Goal: Information Seeking & Learning: Learn about a topic

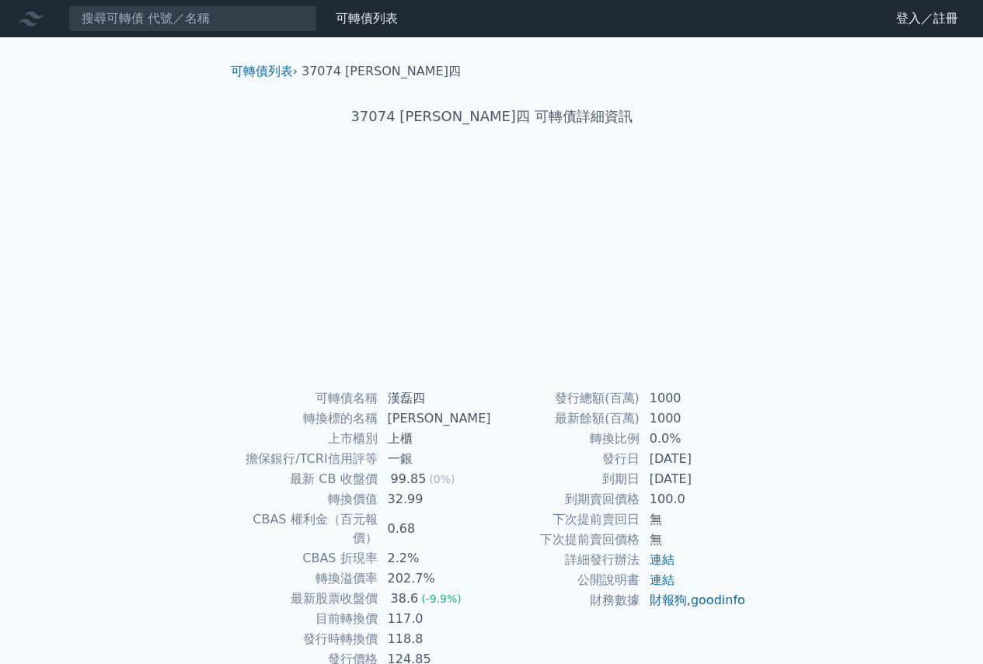
drag, startPoint x: 580, startPoint y: 478, endPoint x: 721, endPoint y: 473, distance: 140.7
click at [721, 473] on tr "到期日 [DATE]" at bounding box center [619, 479] width 255 height 20
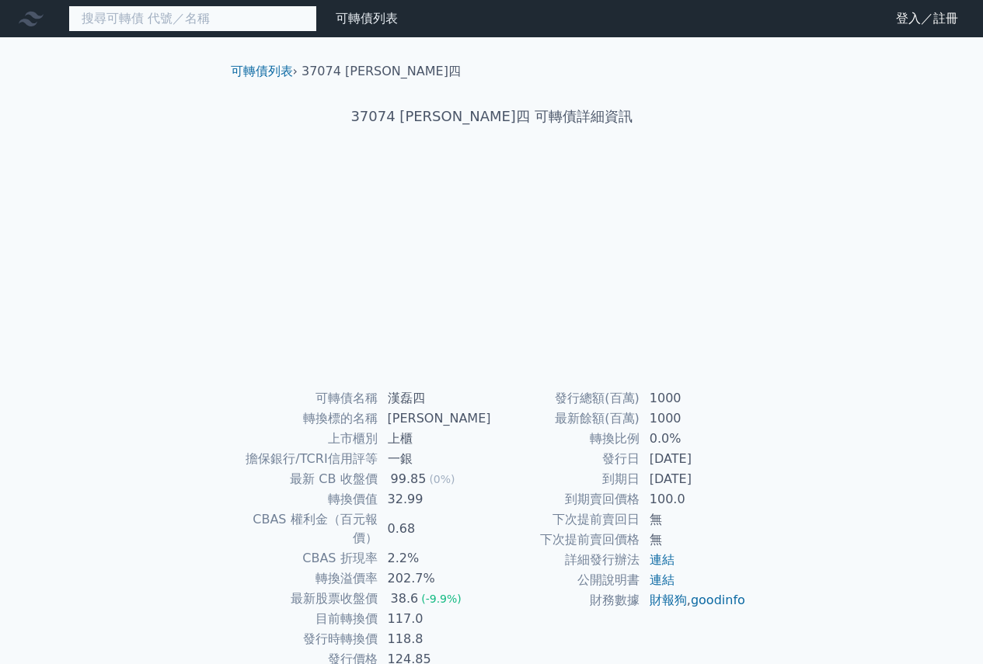
click at [188, 28] on input at bounding box center [192, 18] width 249 height 26
type input "3707"
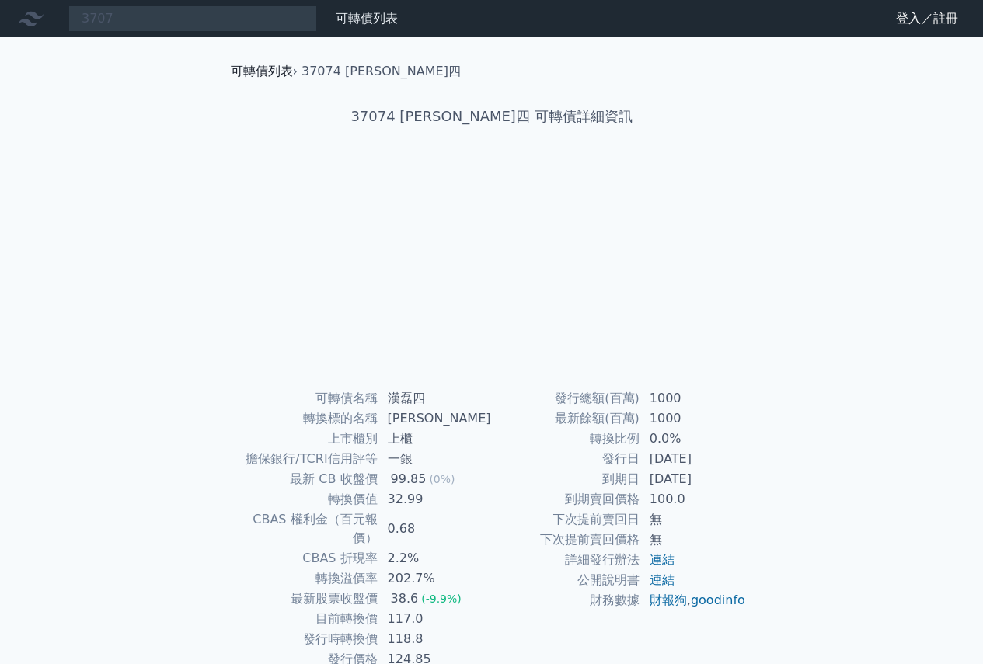
click at [256, 74] on link "可轉債列表" at bounding box center [262, 71] width 62 height 15
